Goal: Task Accomplishment & Management: Manage account settings

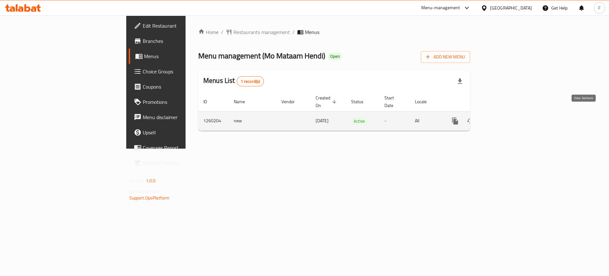
click at [508, 118] on link "enhanced table" at bounding box center [500, 120] width 15 height 15
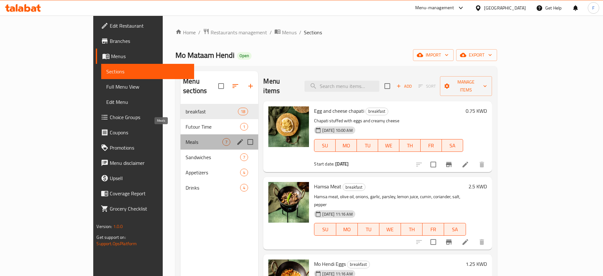
click at [185, 138] on span "Meals" at bounding box center [203, 142] width 37 height 8
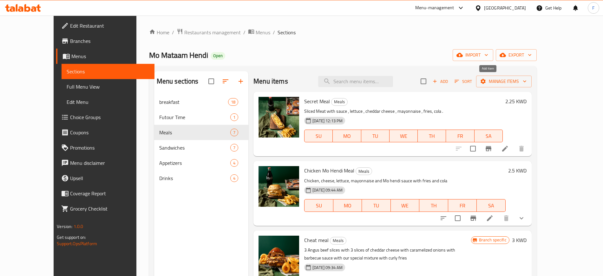
click at [449, 80] on span "Add" at bounding box center [440, 81] width 17 height 7
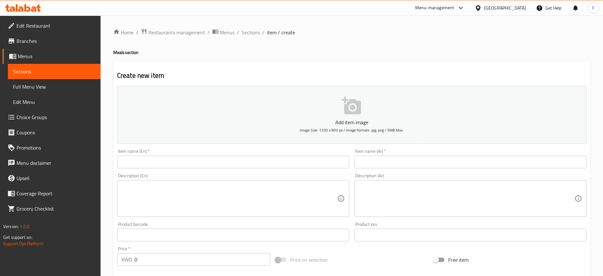
click at [236, 168] on div "Item name (En)   * Item name (En) *" at bounding box center [232, 158] width 237 height 24
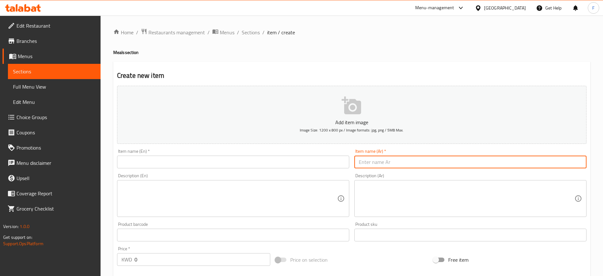
click at [397, 160] on input "text" at bounding box center [470, 161] width 232 height 13
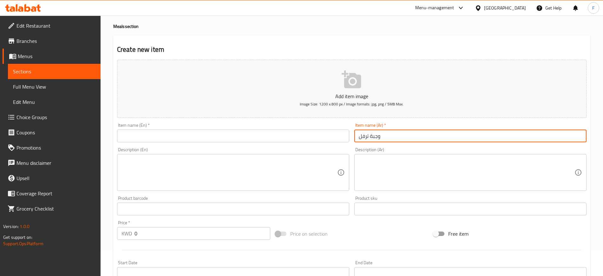
scroll to position [40, 0]
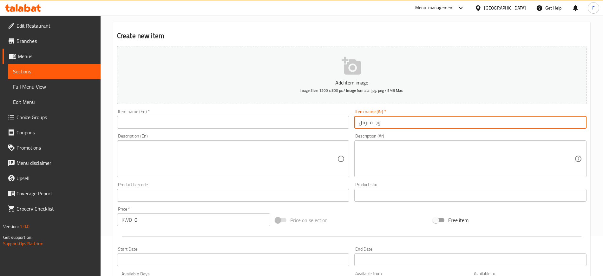
type input "وجبة ترفل"
drag, startPoint x: 145, startPoint y: 216, endPoint x: 137, endPoint y: 217, distance: 7.3
click at [141, 217] on input "0" at bounding box center [202, 219] width 136 height 13
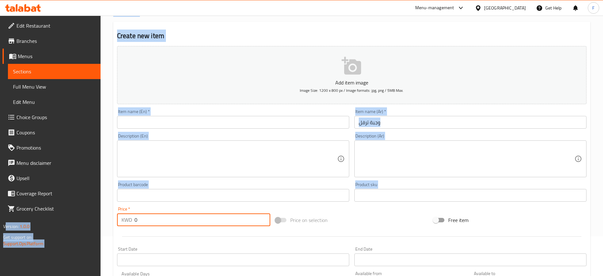
drag, startPoint x: 88, startPoint y: 215, endPoint x: 77, endPoint y: 214, distance: 10.5
click at [77, 214] on div "Edit Restaurant Branches Menus Sections Full Menu View Edit Menu Choice Groups …" at bounding box center [301, 192] width 603 height 432
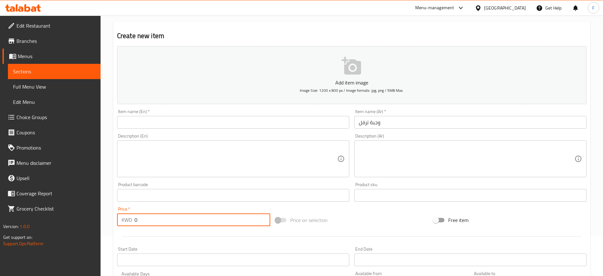
drag, startPoint x: 168, startPoint y: 219, endPoint x: 54, endPoint y: 230, distance: 114.7
click at [54, 230] on div "Edit Restaurant Branches Menus Sections Full Menu View Edit Menu Choice Groups …" at bounding box center [301, 192] width 603 height 432
type input "2.5"
click at [404, 157] on textarea at bounding box center [467, 159] width 216 height 30
paste textarea "شريحتين لحم شريحتين جبن ابيض بصل مشوي صوص ترفل يقدم مع مشروب غازي وفرايز"
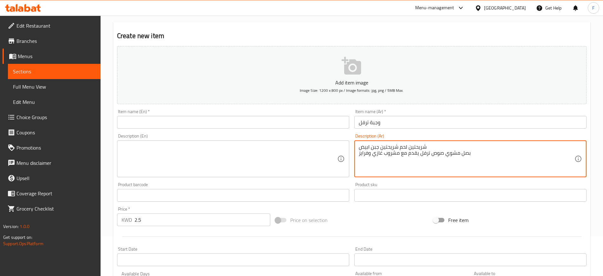
type textarea "شريحتين لحم شريحتين جبن ابيض بصل مشوي صوص ترفل يقدم مع مشروب غازي وفرايز"
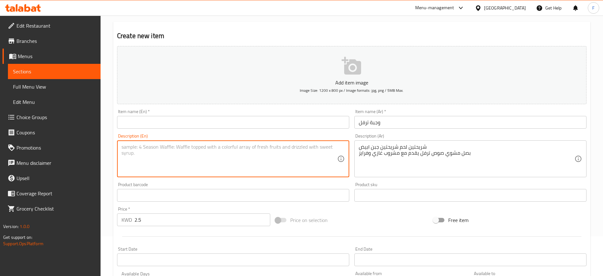
click at [184, 165] on textarea at bounding box center [229, 159] width 216 height 30
paste textarea "Two slices of meat and two slices of white cheese Grilled onions with truffle s…"
type textarea "Two slices of meat and two slices of white cheese Grilled onions with truffle s…"
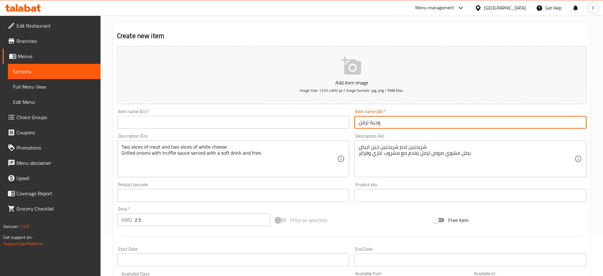
drag, startPoint x: 362, startPoint y: 121, endPoint x: 332, endPoint y: 120, distance: 29.8
click at [332, 120] on div "Add item image Image Size: 1200 x 800 px / Image formats: jpg, png / 5MB Max. I…" at bounding box center [351, 179] width 474 height 273
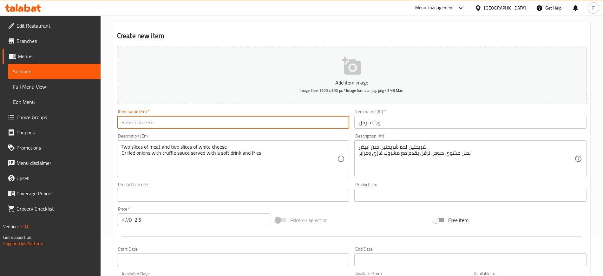
click at [185, 120] on input "text" at bounding box center [233, 122] width 232 height 13
paste input "Truffle meal"
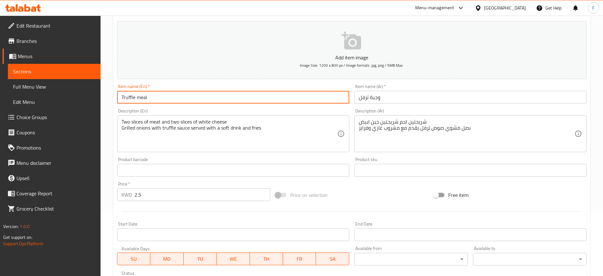
scroll to position [0, 0]
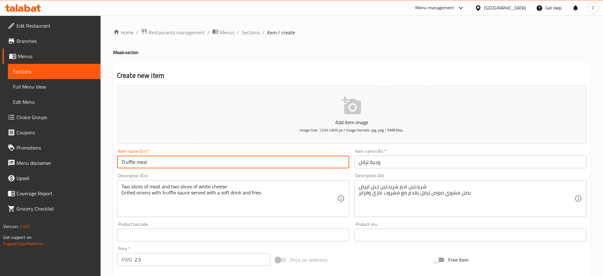
type input "Truffle meal"
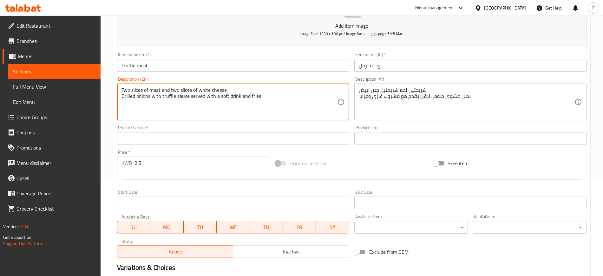
scroll to position [172, 0]
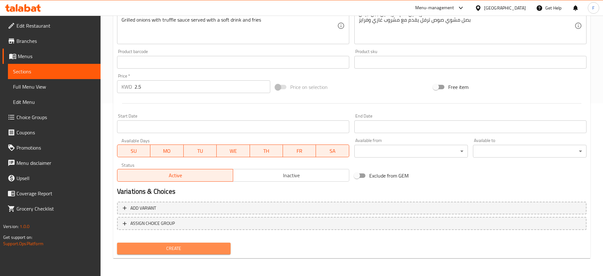
click at [174, 250] on span "Create" at bounding box center [173, 248] width 103 height 8
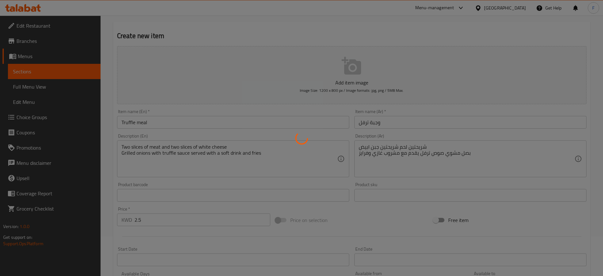
scroll to position [0, 0]
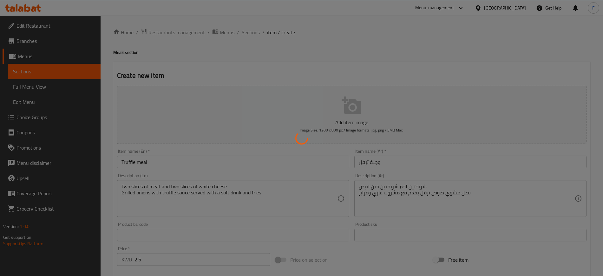
type input "0"
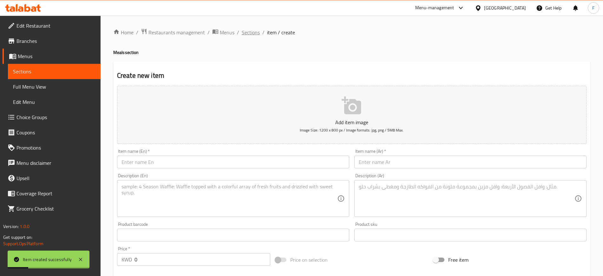
click at [248, 31] on span "Sections" at bounding box center [251, 33] width 18 height 8
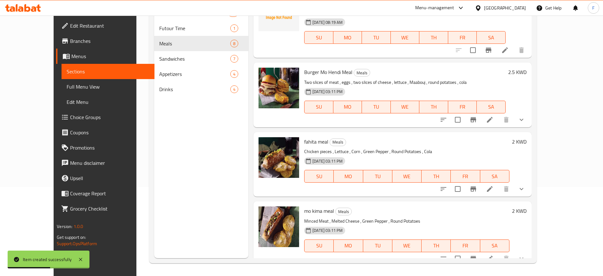
scroll to position [104, 0]
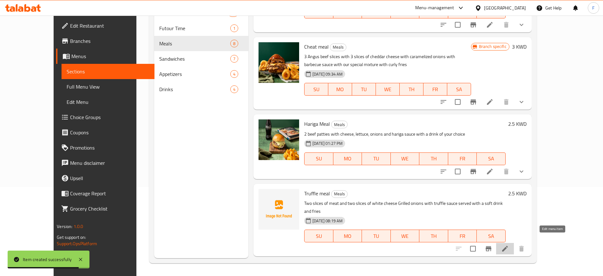
click at [509, 244] on icon at bounding box center [505, 248] width 8 height 8
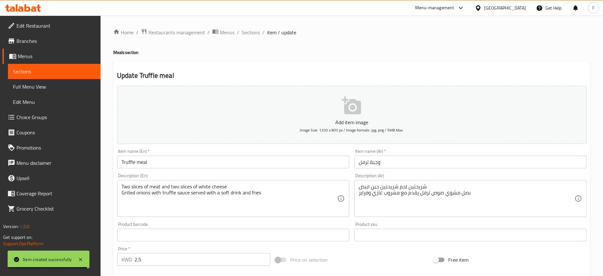
click at [356, 122] on p "Add item image" at bounding box center [352, 122] width 450 height 8
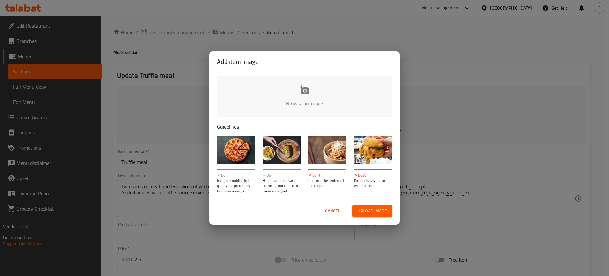
click at [302, 100] on input "file" at bounding box center [519, 104] width 604 height 59
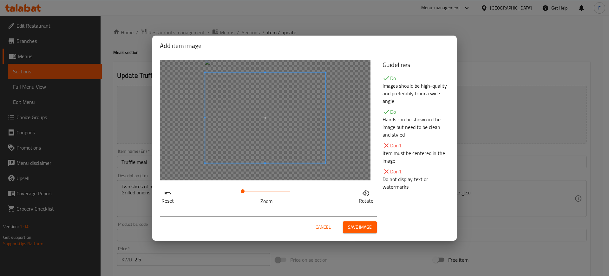
click at [297, 131] on span at bounding box center [265, 117] width 120 height 90
click at [300, 133] on span at bounding box center [265, 116] width 120 height 90
click at [353, 228] on span "Save image" at bounding box center [360, 227] width 24 height 8
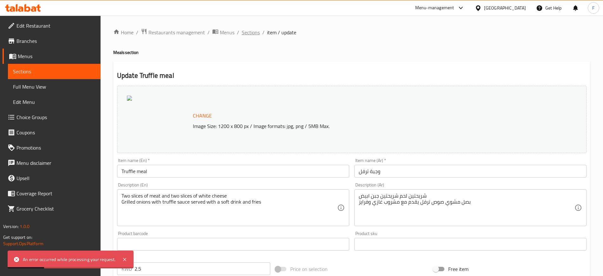
click at [247, 35] on span "Sections" at bounding box center [251, 33] width 18 height 8
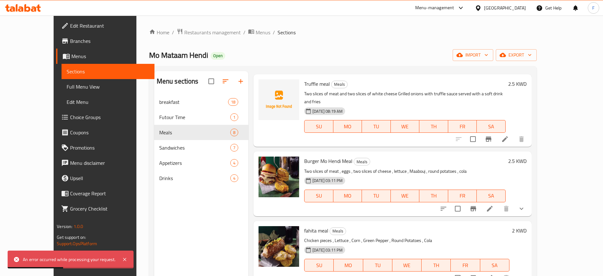
scroll to position [144, 0]
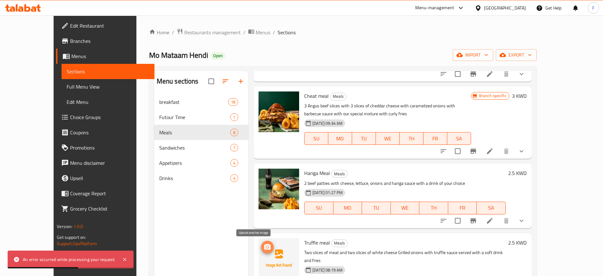
click at [263, 245] on icon "upload picture" at bounding box center [267, 247] width 8 height 8
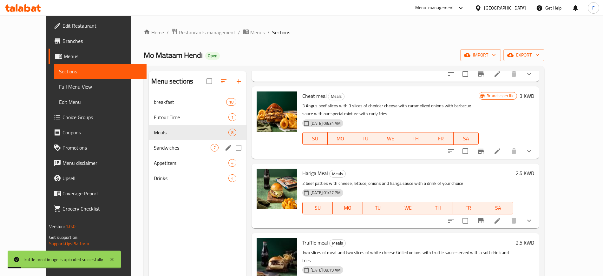
click at [165, 153] on div "Sandwiches 7" at bounding box center [198, 147] width 98 height 15
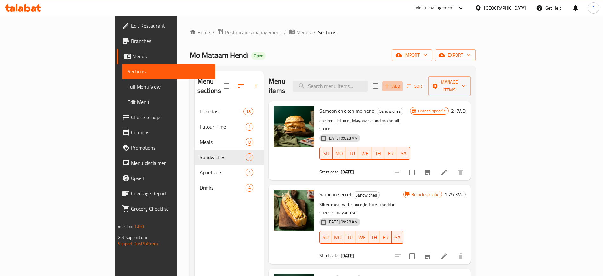
click at [390, 83] on icon "button" at bounding box center [387, 86] width 6 height 6
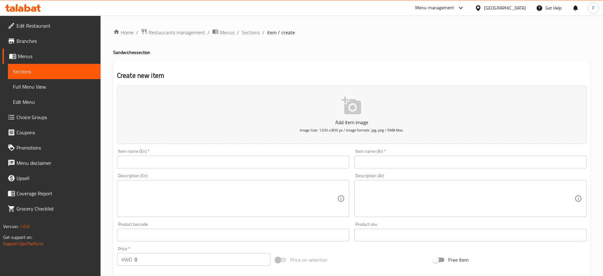
click at [375, 164] on input "text" at bounding box center [470, 161] width 232 height 13
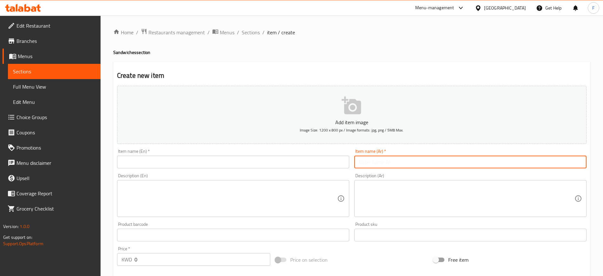
paste input "صمونة ترفل"
type input "صمونة ترفل"
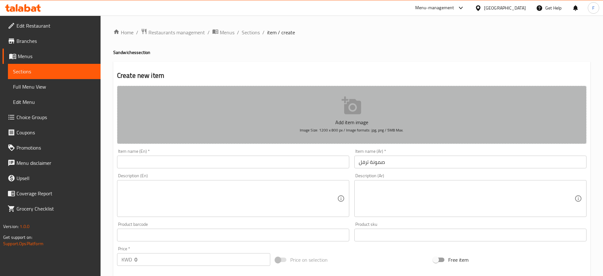
click at [304, 117] on button "Add item image Image Size: 1200 x 800 px / Image formats: jpg, png / 5MB Max." at bounding box center [351, 115] width 469 height 58
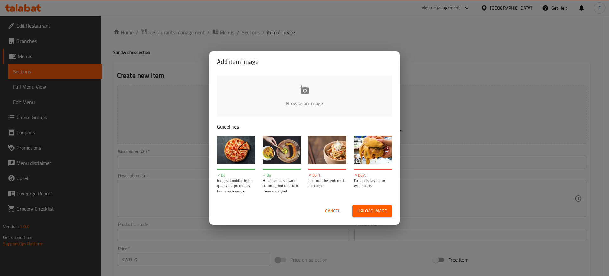
click at [331, 215] on div "Cancel Upload image" at bounding box center [304, 211] width 185 height 22
click at [332, 214] on span "Cancel" at bounding box center [332, 211] width 15 height 8
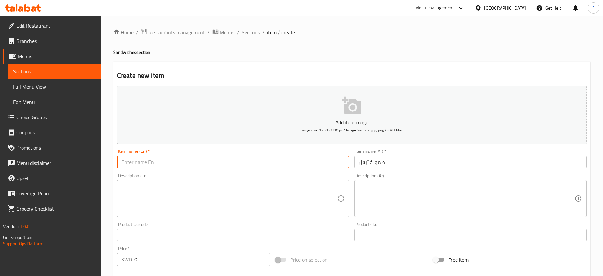
click at [218, 161] on input "text" at bounding box center [233, 161] width 232 height 13
click at [152, 161] on input "Truffle Sandi" at bounding box center [233, 161] width 232 height 13
click at [152, 161] on input "Truffle Sandwitch" at bounding box center [233, 161] width 232 height 13
type input "Truffle Sandwich"
click at [172, 206] on textarea at bounding box center [229, 198] width 216 height 30
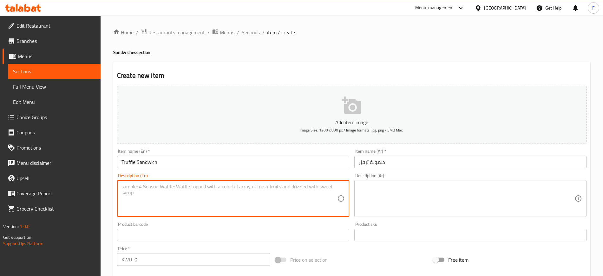
click at [383, 184] on textarea at bounding box center [467, 198] width 216 height 30
paste textarea "شريحتين لحم شريحتين جبن ابيض بصل مشوي صوص ترفل"
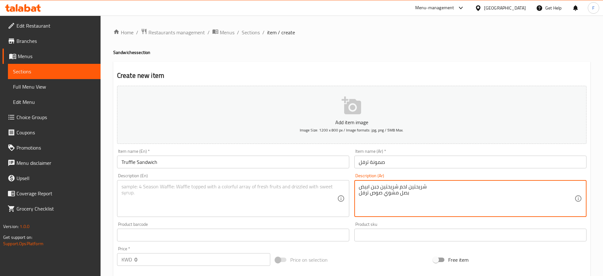
type textarea "شريحتين لحم شريحتين جبن ابيض بصل مشوي صوص ترفل"
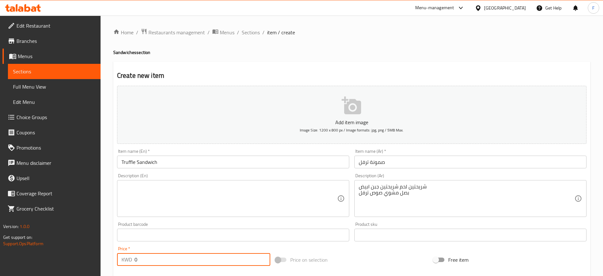
drag, startPoint x: 147, startPoint y: 257, endPoint x: 105, endPoint y: 256, distance: 42.2
click at [105, 256] on div "Home / Restaurants management / Menus / Sections / item / create Sandwiches sec…" at bounding box center [352, 232] width 502 height 432
type input "3"
type input "2"
click at [208, 194] on textarea at bounding box center [229, 198] width 216 height 30
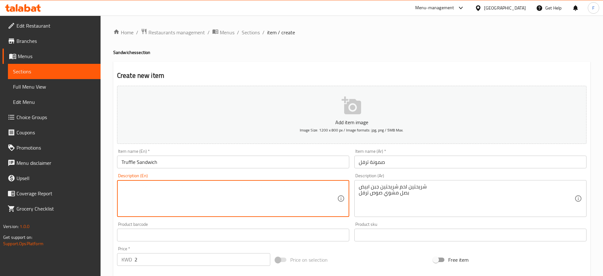
paste textarea "Two slices of meat and two slices of white cheese Grilled onions with truffle s…"
click at [141, 184] on textarea "Two slices of meat and two slices of white cheese Grilled onions with truffle s…" at bounding box center [229, 198] width 216 height 30
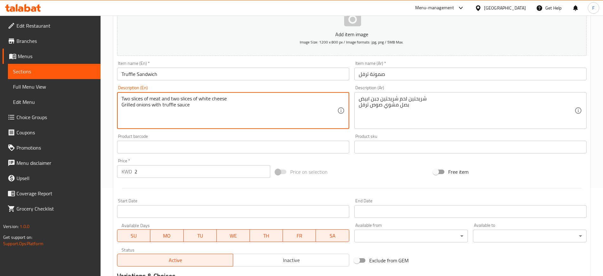
scroll to position [172, 0]
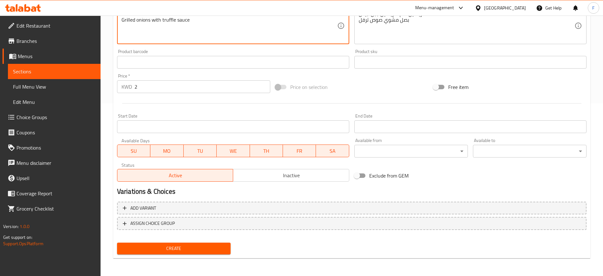
type textarea "Two slices of meat and two slices of white cheese Grilled onions with truffle s…"
click at [214, 247] on span "Create" at bounding box center [173, 248] width 103 height 8
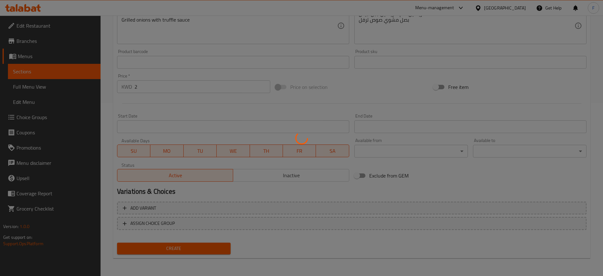
type input "0"
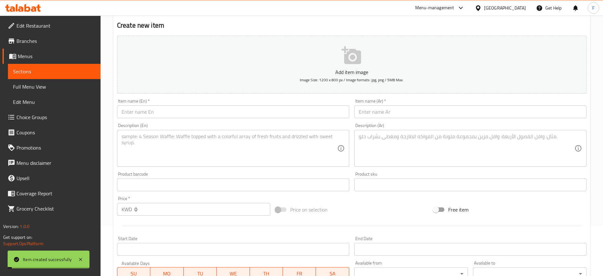
scroll to position [0, 0]
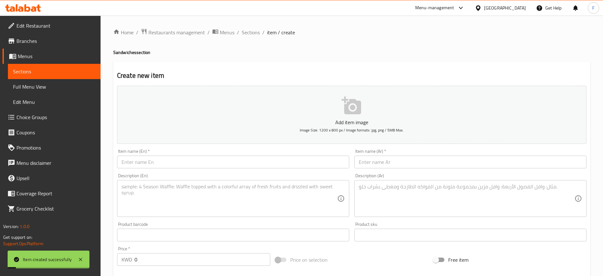
drag, startPoint x: 255, startPoint y: 32, endPoint x: 258, endPoint y: 44, distance: 12.4
click at [255, 32] on span "Sections" at bounding box center [251, 33] width 18 height 8
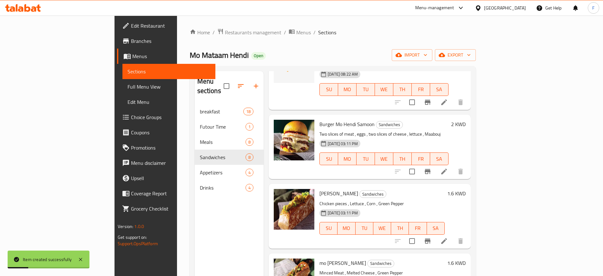
scroll to position [109, 0]
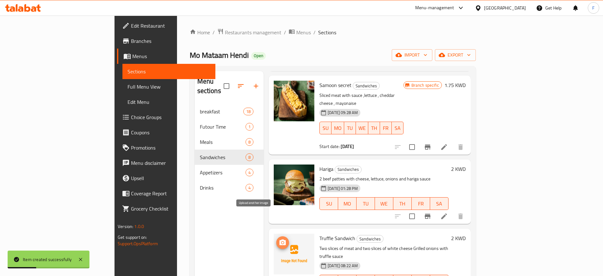
click at [282, 241] on circle "upload picture" at bounding box center [283, 242] width 2 height 2
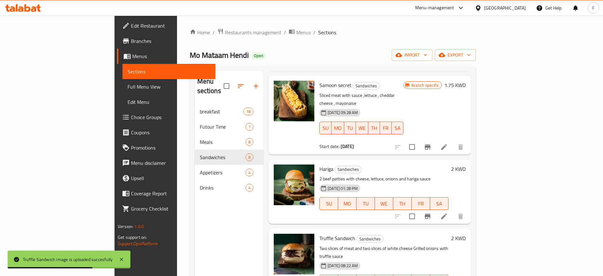
scroll to position [0, 0]
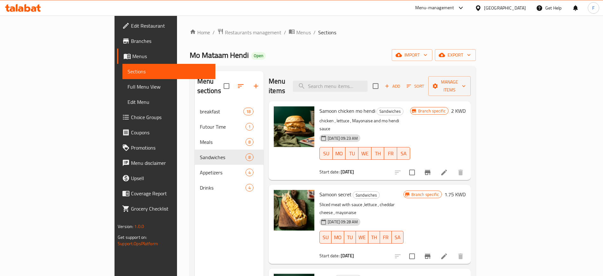
click at [470, 12] on div "Menu-management" at bounding box center [440, 7] width 60 height 15
click at [470, 3] on div "Menu-management" at bounding box center [440, 7] width 60 height 15
click at [470, 12] on div "Menu-management" at bounding box center [440, 7] width 60 height 15
click at [462, 7] on icon at bounding box center [460, 8] width 4 height 3
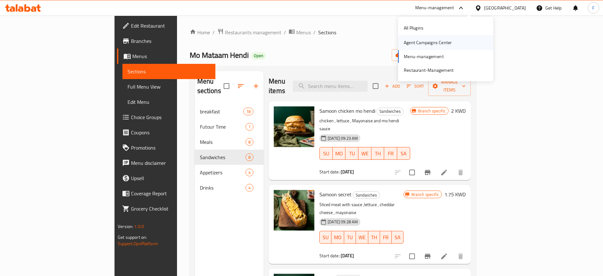
click at [425, 41] on div "Agent Campaigns Center" at bounding box center [428, 42] width 48 height 7
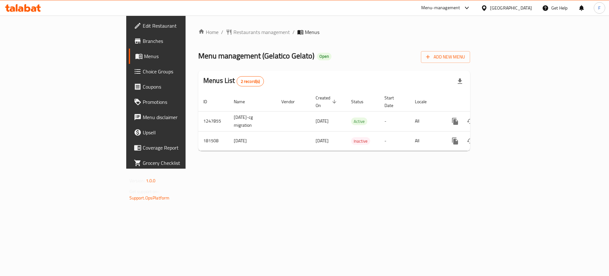
click at [143, 41] on span "Branches" at bounding box center [183, 41] width 80 height 8
